Goal: Browse casually

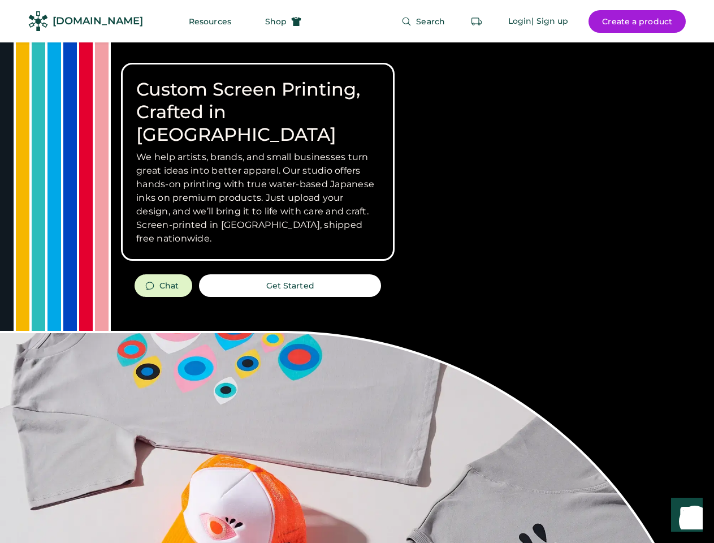
click at [357, 271] on div "Custom Screen Printing, Crafted in [GEOGRAPHIC_DATA] We help artists, brands, a…" at bounding box center [357, 401] width 714 height 718
click at [357, 292] on div "Custom Screen Printing, Crafted in [GEOGRAPHIC_DATA] We help artists, brands, a…" at bounding box center [357, 401] width 714 height 718
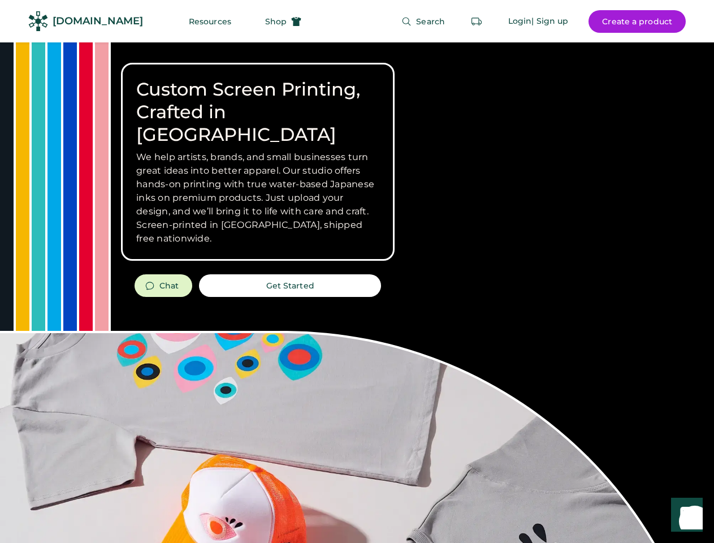
click at [357, 292] on div "Custom Screen Printing, Crafted in [GEOGRAPHIC_DATA] We help artists, brands, a…" at bounding box center [357, 401] width 714 height 718
click at [258, 162] on h3 "We help artists, brands, and small businesses turn great ideas into better appa…" at bounding box center [257, 197] width 243 height 95
click at [258, 150] on h3 "We help artists, brands, and small businesses turn great ideas into better appa…" at bounding box center [257, 197] width 243 height 95
click at [258, 101] on h1 "Custom Screen Printing, Crafted in [GEOGRAPHIC_DATA]" at bounding box center [257, 112] width 243 height 68
